Goal: Subscribe to service/newsletter

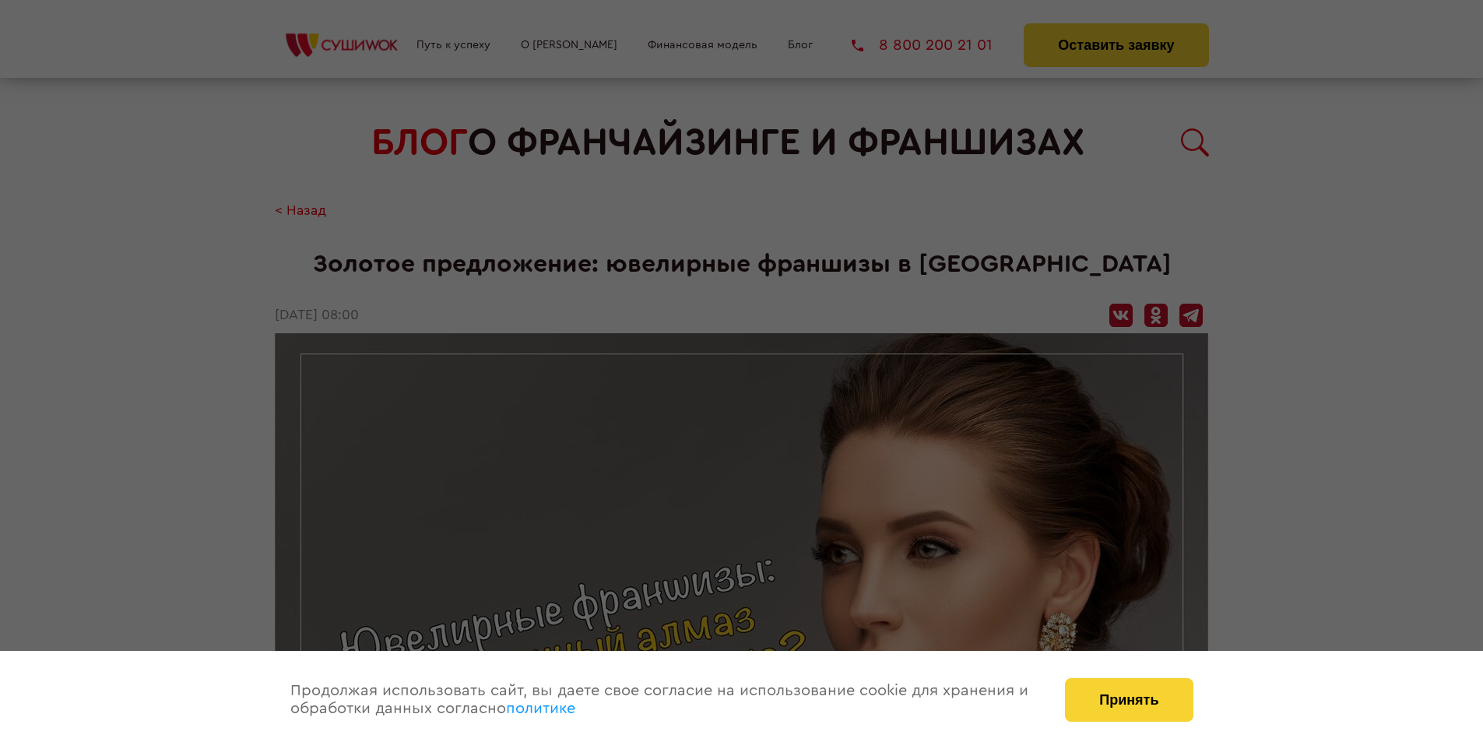
scroll to position [2055, 0]
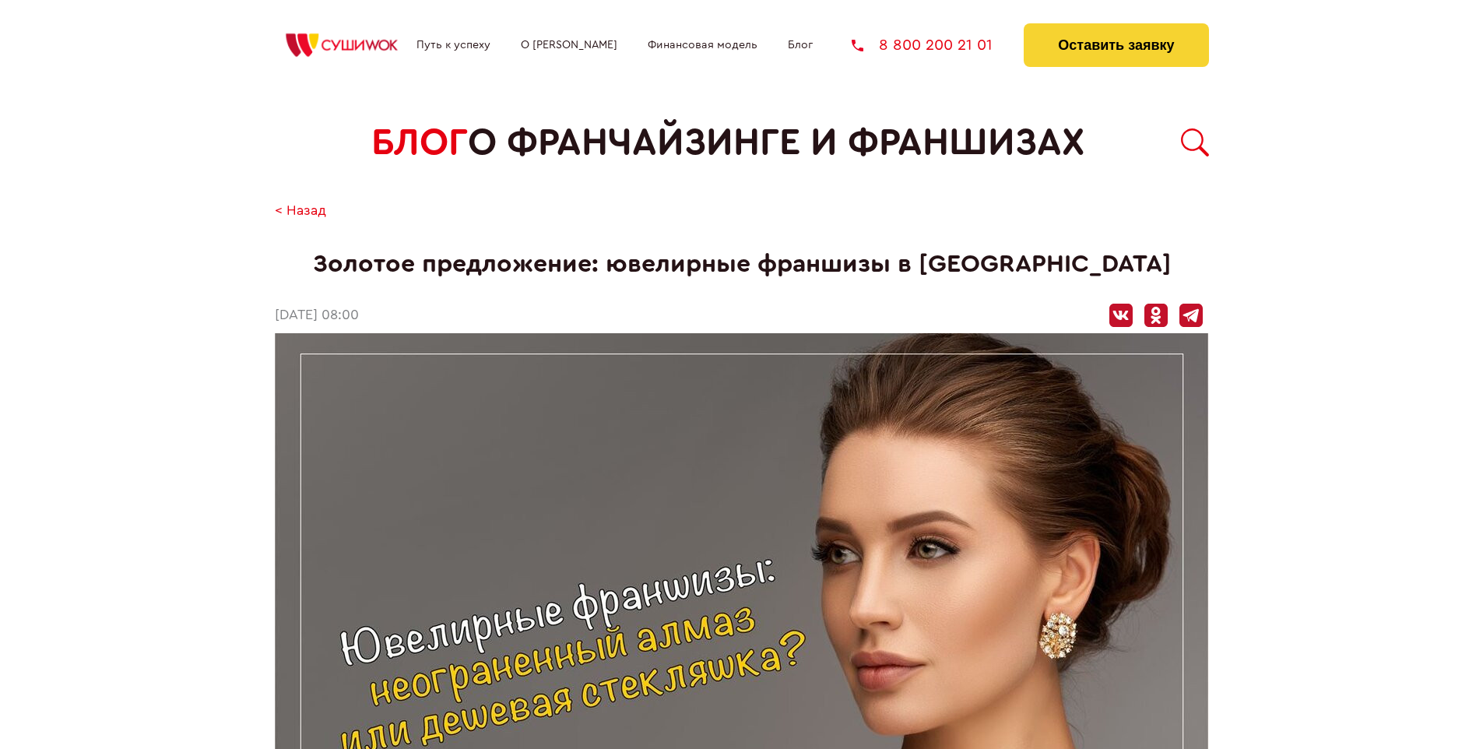
scroll to position [2055, 0]
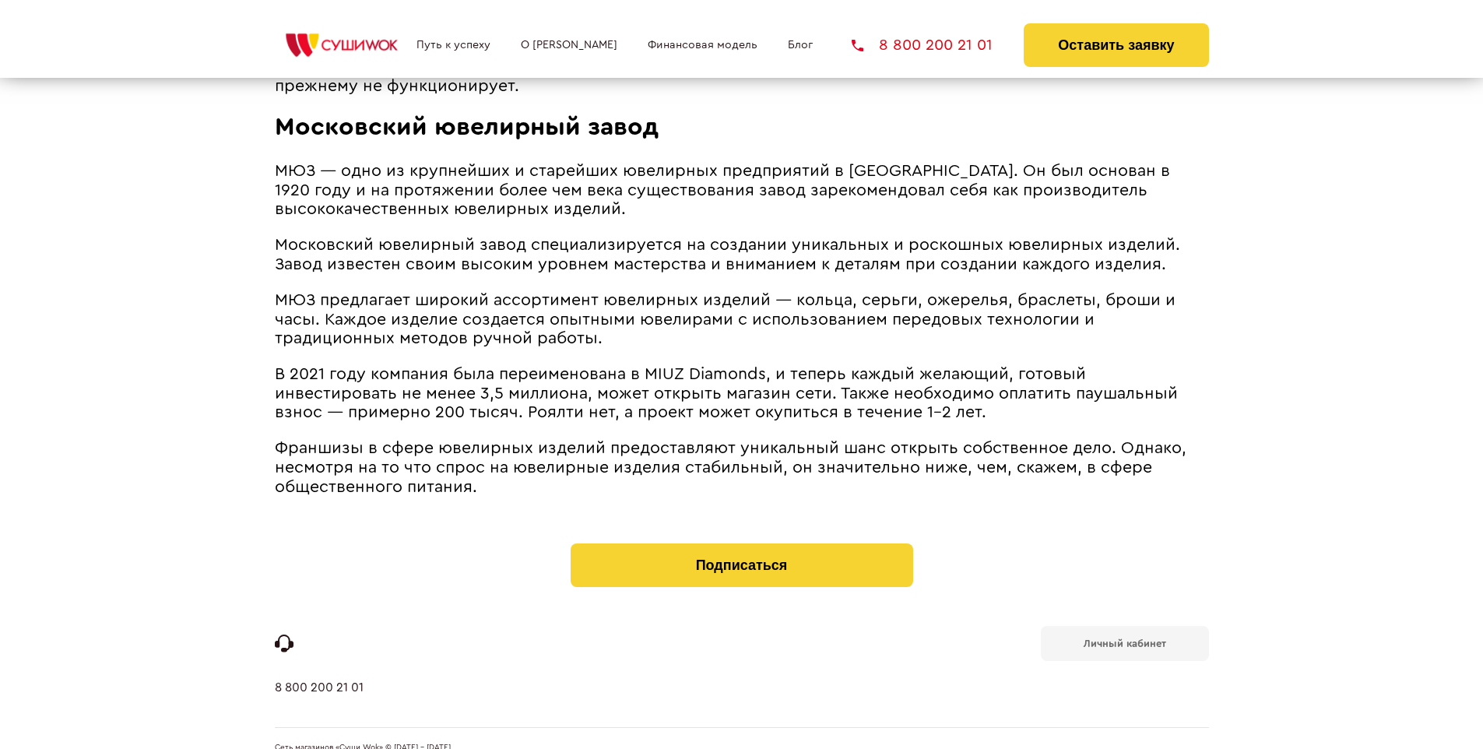
click at [1124, 638] on b "Личный кабинет" at bounding box center [1125, 643] width 83 height 10
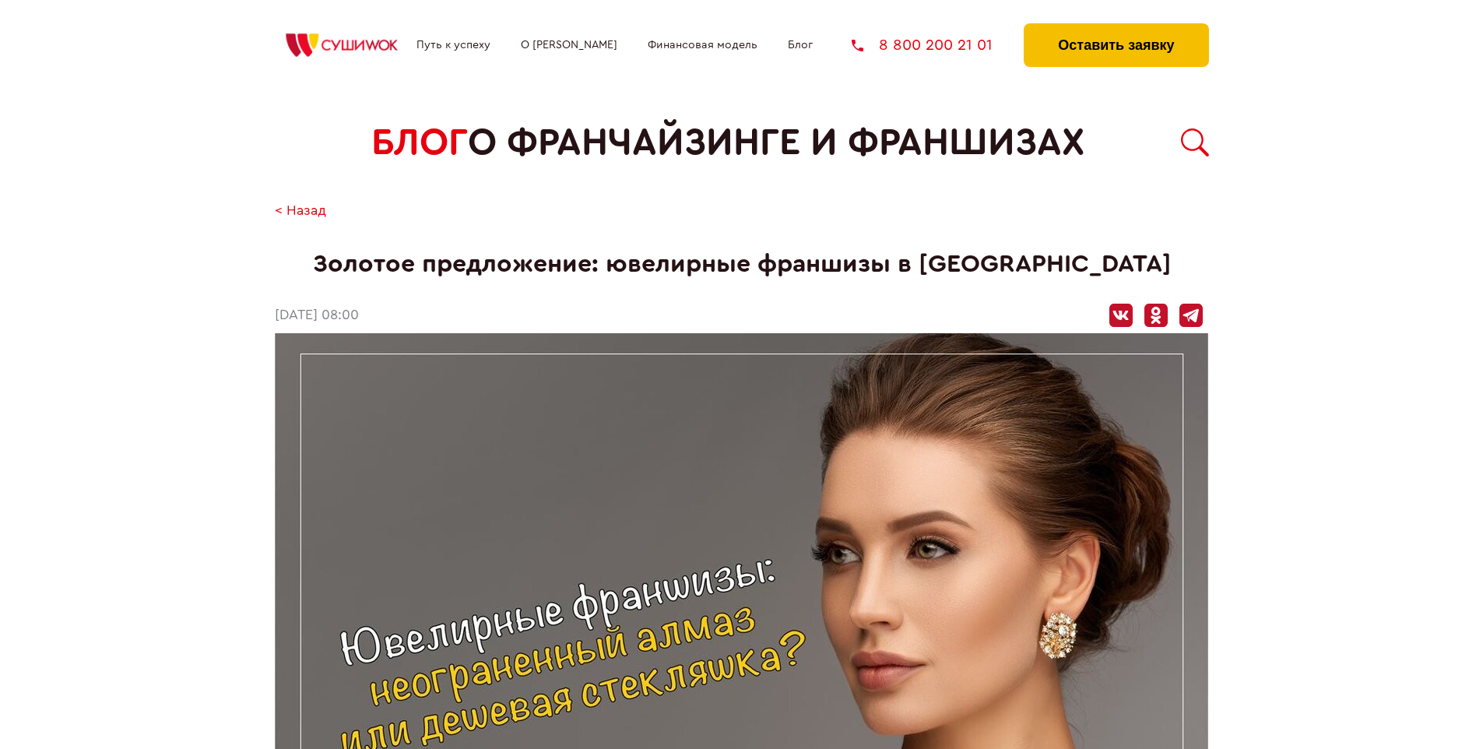
click at [1116, 27] on button "Оставить заявку" at bounding box center [1116, 45] width 185 height 44
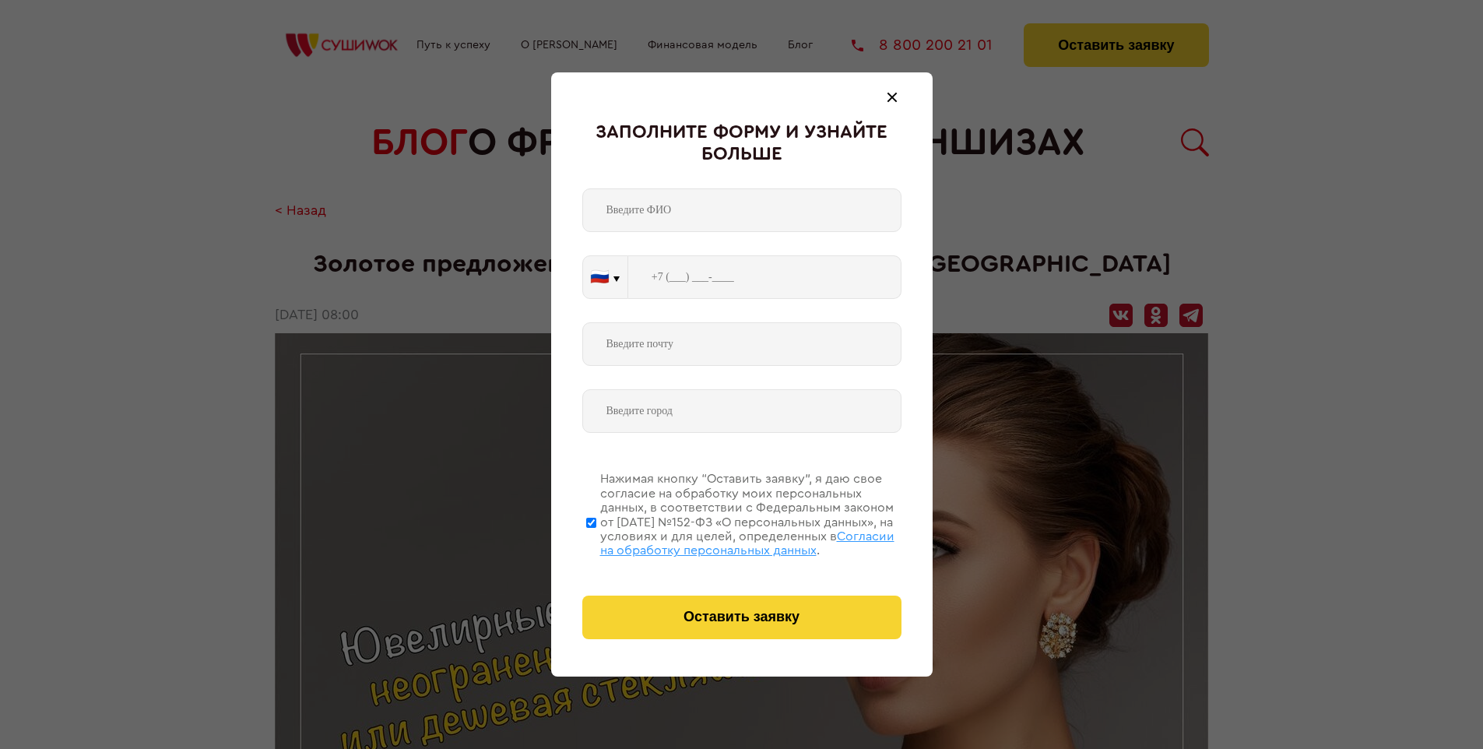
click at [722, 541] on span "Согласии на обработку персональных данных" at bounding box center [747, 543] width 294 height 26
click at [596, 541] on input "Нажимая кнопку “Оставить заявку”, я даю свое согласие на обработку моих персона…" at bounding box center [591, 522] width 10 height 125
checkbox input "false"
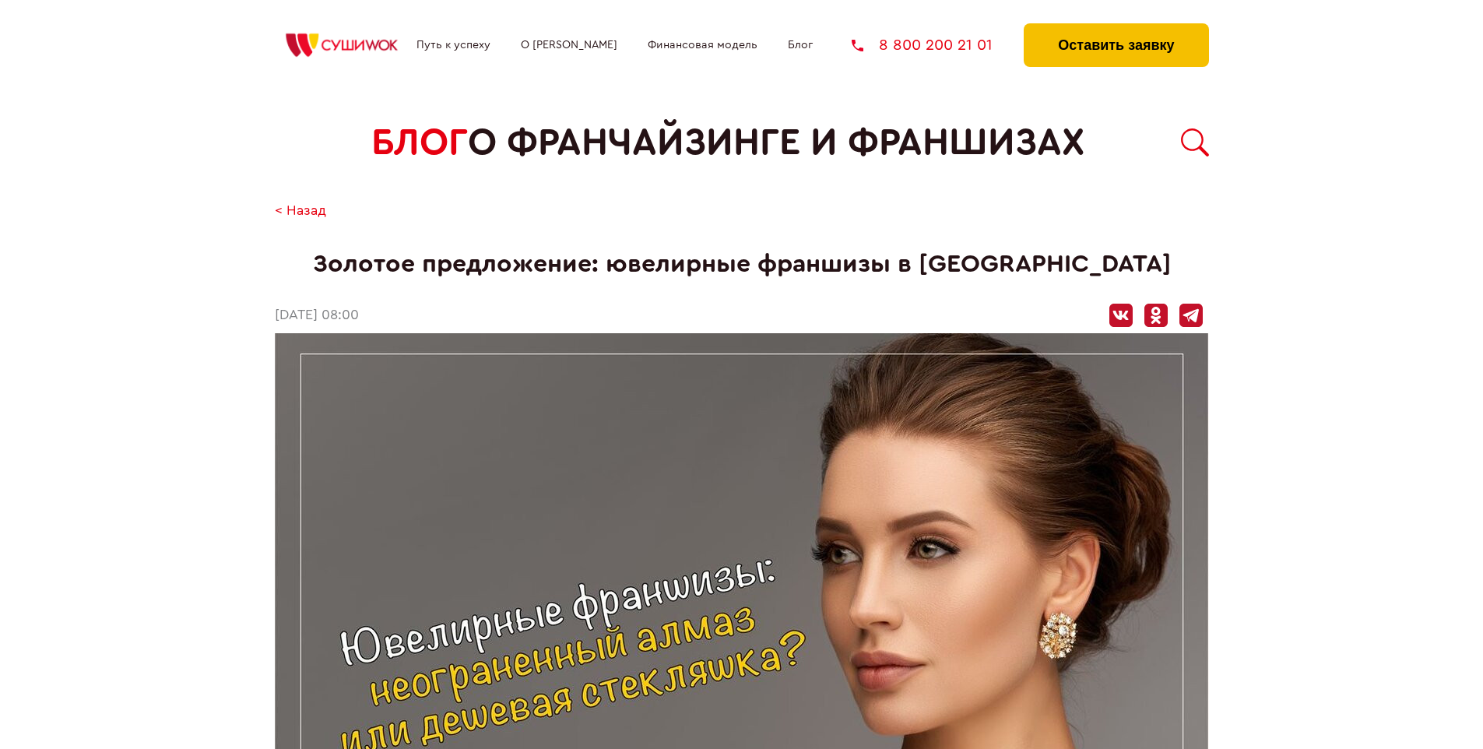
click at [1116, 27] on button "Оставить заявку" at bounding box center [1116, 45] width 185 height 44
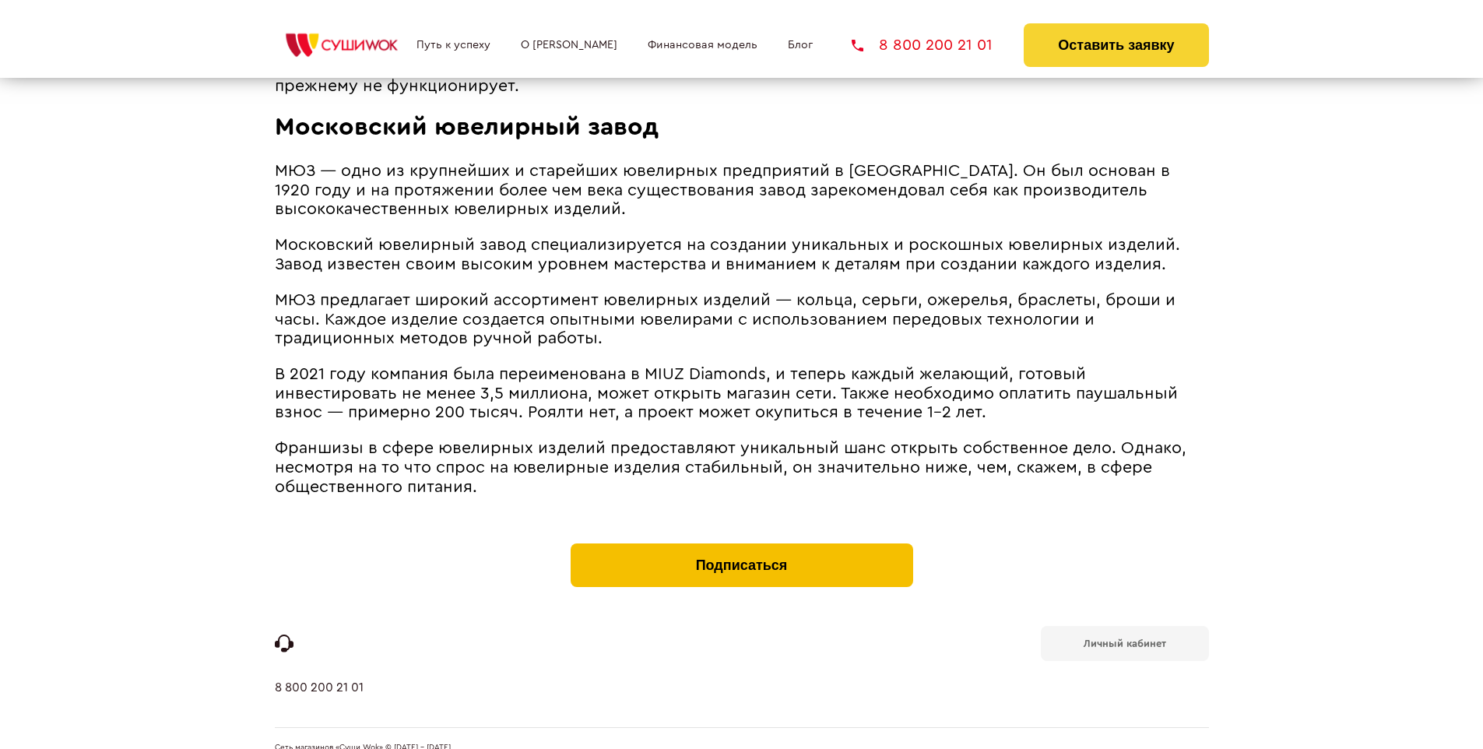
click at [741, 543] on button "Подписаться" at bounding box center [742, 565] width 343 height 44
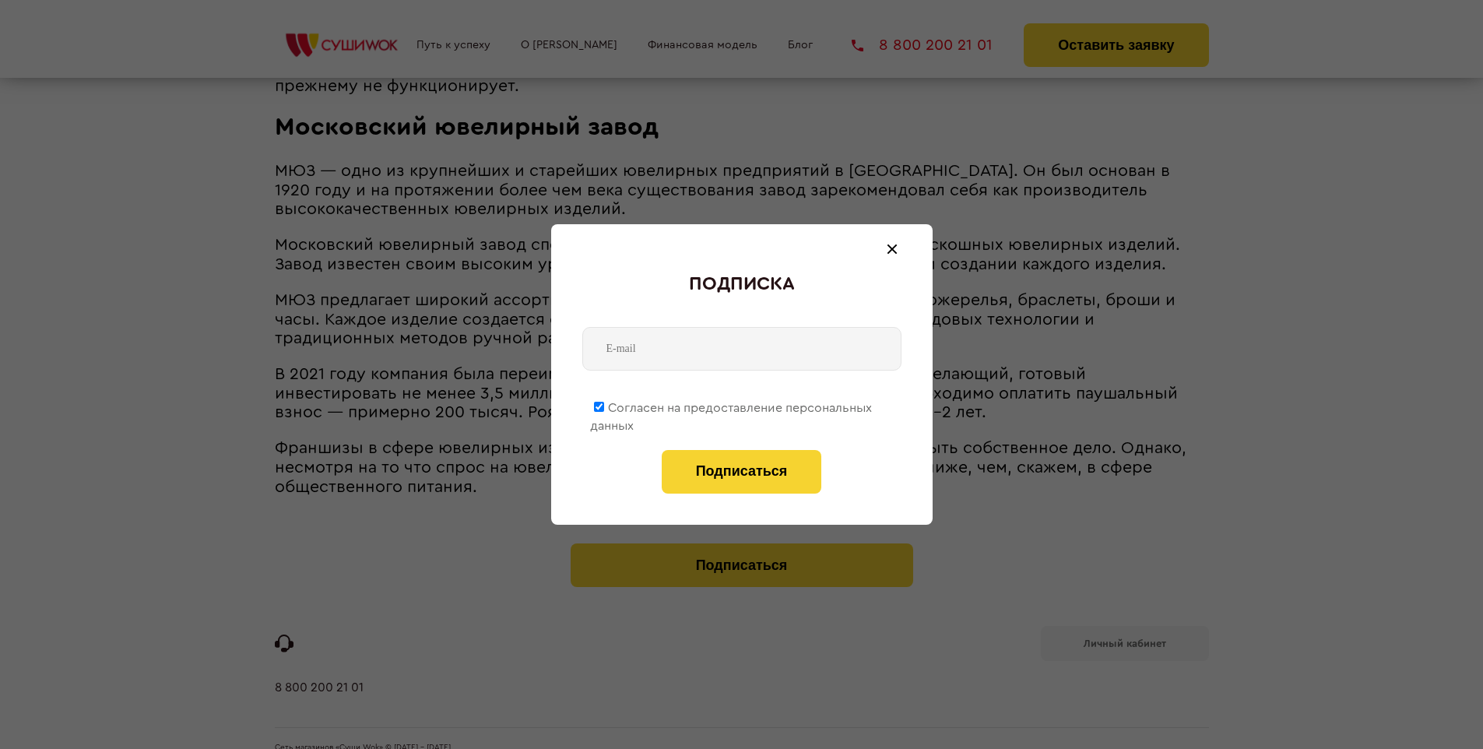
click at [732, 405] on span "Согласен на предоставление персональных данных" at bounding box center [731, 417] width 282 height 30
click at [604, 405] on input "Согласен на предоставление персональных данных" at bounding box center [599, 407] width 10 height 10
checkbox input "false"
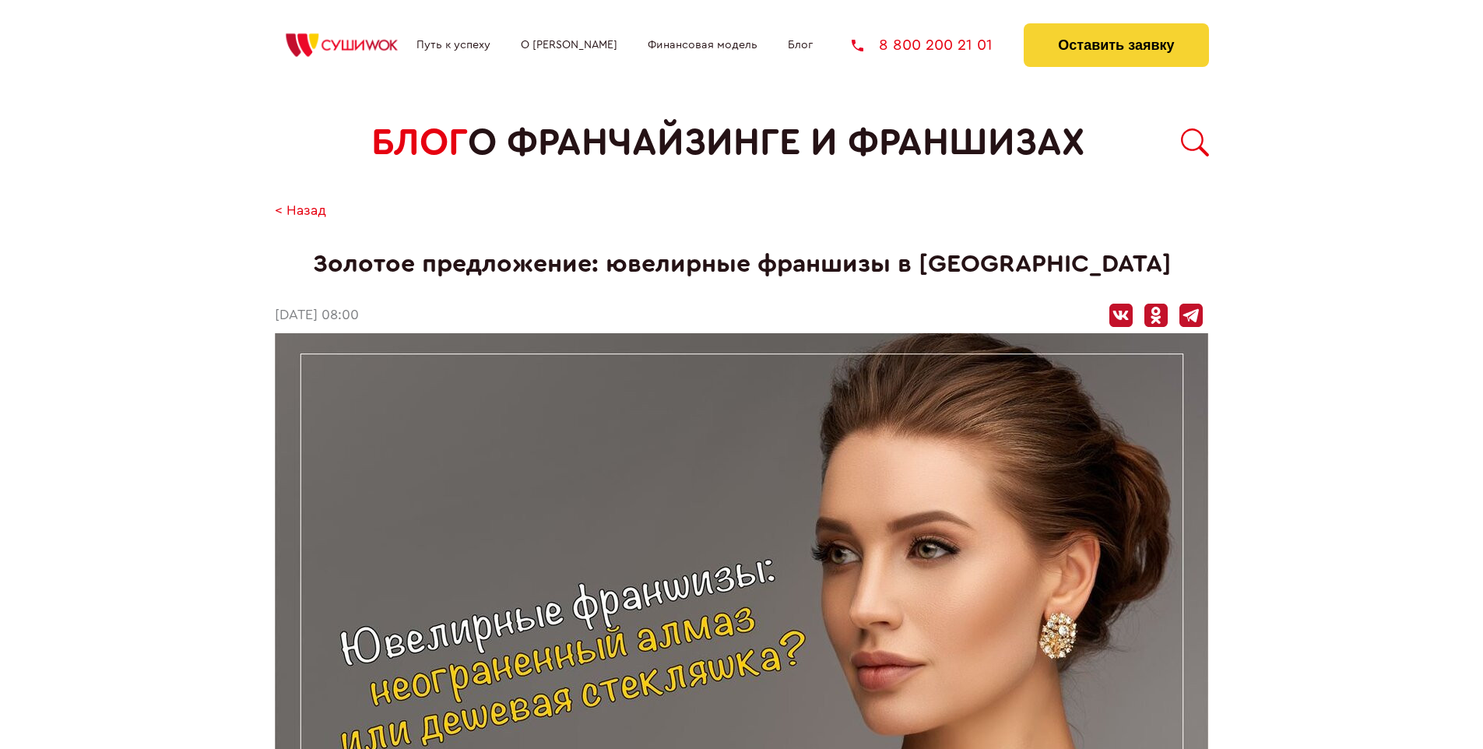
scroll to position [2055, 0]
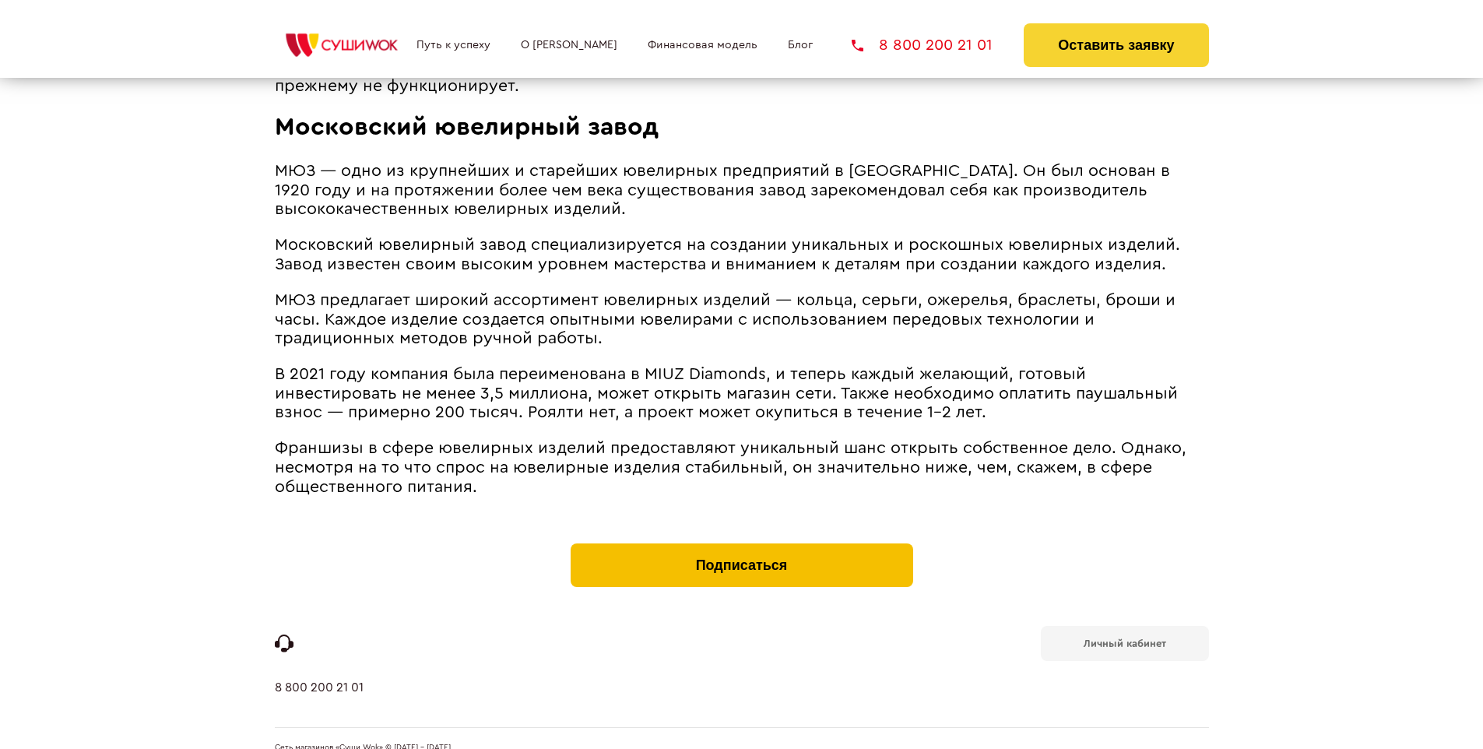
click at [741, 543] on button "Подписаться" at bounding box center [742, 565] width 343 height 44
